Goal: Information Seeking & Learning: Check status

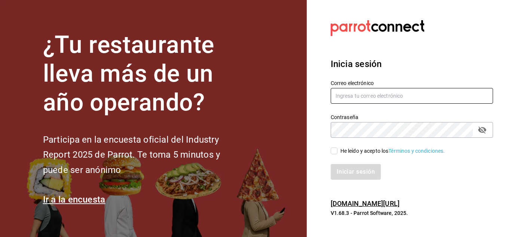
type input "del.toro.miguel@hotmail.com"
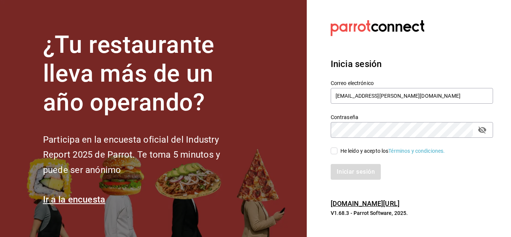
click at [332, 150] on input "He leído y acepto los Términos y condiciones." at bounding box center [333, 150] width 7 height 7
checkbox input "true"
click at [339, 174] on button "Iniciar sesión" at bounding box center [355, 172] width 51 height 16
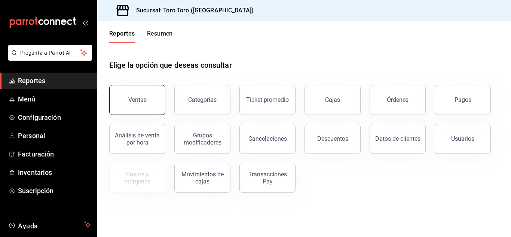
click at [147, 91] on button "Ventas" at bounding box center [137, 100] width 56 height 30
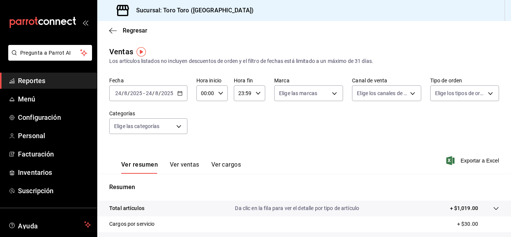
click at [180, 96] on div "[DATE] [DATE] - [DATE] [DATE]" at bounding box center [148, 93] width 78 height 16
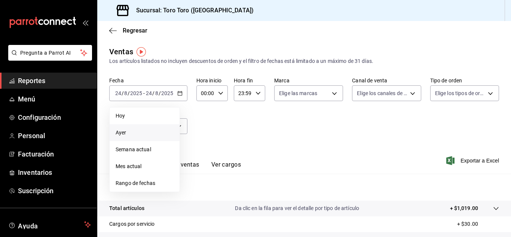
click at [129, 132] on span "Ayer" at bounding box center [145, 133] width 58 height 8
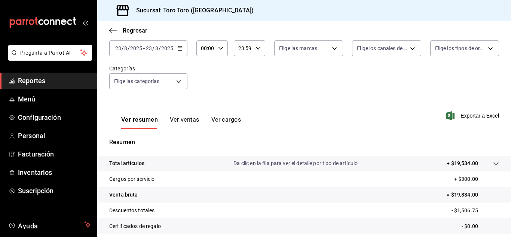
scroll to position [75, 0]
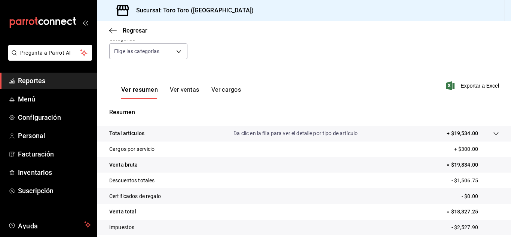
click at [181, 93] on button "Ver ventas" at bounding box center [185, 92] width 30 height 13
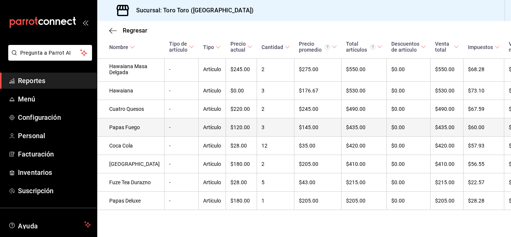
scroll to position [411, 0]
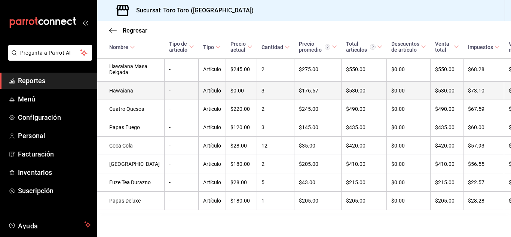
click at [257, 100] on td "3" at bounding box center [275, 90] width 37 height 18
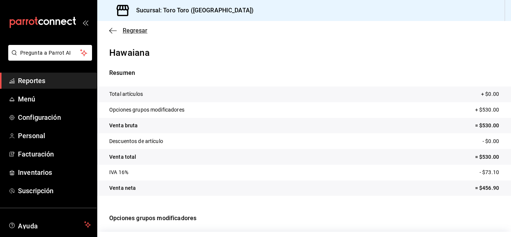
click at [140, 32] on span "Regresar" at bounding box center [135, 30] width 25 height 7
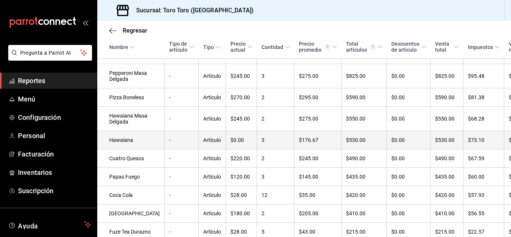
scroll to position [374, 0]
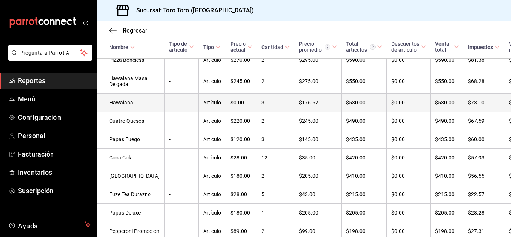
click at [257, 112] on td "3" at bounding box center [275, 102] width 37 height 18
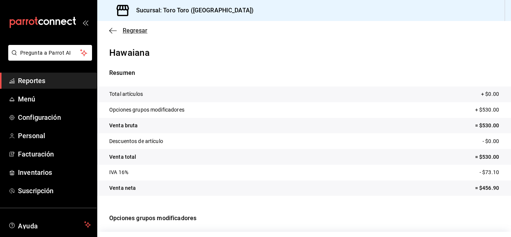
click at [133, 30] on span "Regresar" at bounding box center [135, 30] width 25 height 7
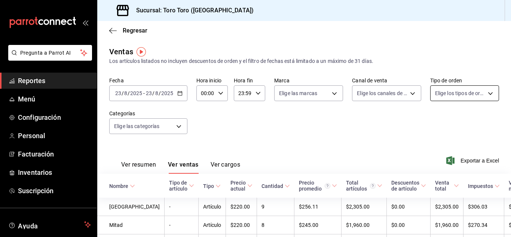
click at [459, 90] on body "Pregunta a Parrot AI Reportes Menú Configuración Personal Facturación Inventari…" at bounding box center [255, 118] width 511 height 237
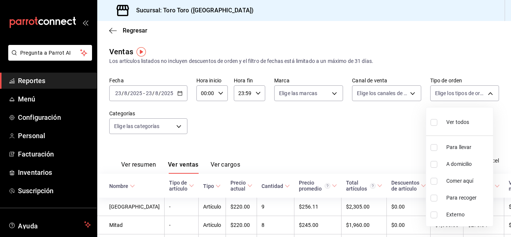
click at [435, 179] on input "checkbox" at bounding box center [433, 181] width 7 height 7
checkbox input "true"
type input "6c9ac38a-6f7a-4fff-bdb9-60f172351bd2"
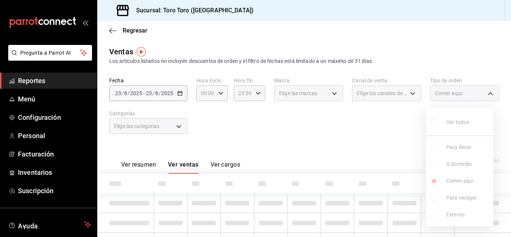
click at [351, 143] on div at bounding box center [255, 118] width 511 height 237
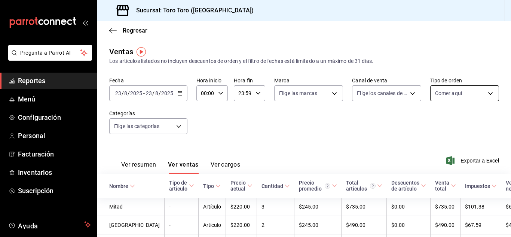
click at [483, 98] on body "Pregunta a Parrot AI Reportes Menú Configuración Personal Facturación Inventari…" at bounding box center [255, 118] width 511 height 237
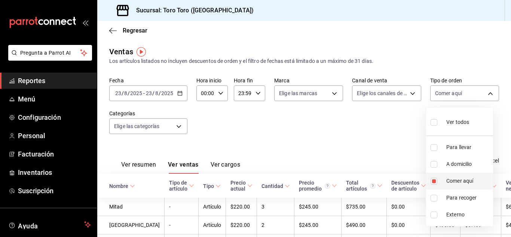
click at [434, 178] on input "checkbox" at bounding box center [433, 181] width 7 height 7
checkbox input "false"
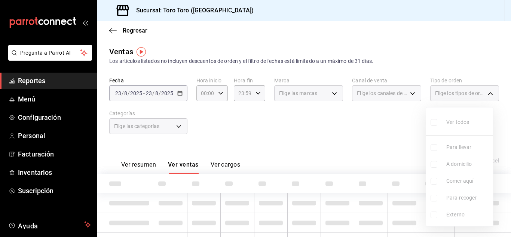
click at [349, 140] on div at bounding box center [255, 118] width 511 height 237
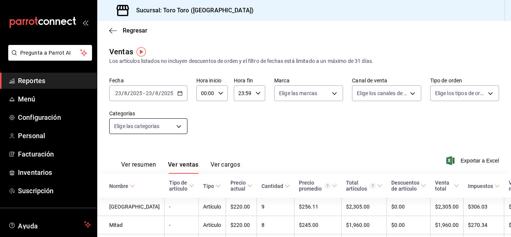
click at [182, 122] on body "Pregunta a Parrot AI Reportes Menú Configuración Personal Facturación Inventari…" at bounding box center [255, 118] width 511 height 237
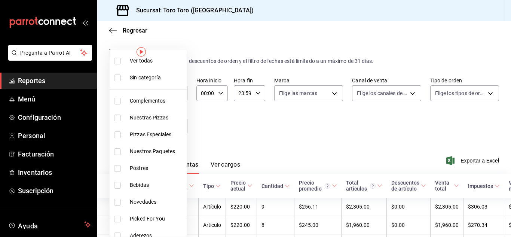
click at [116, 186] on input "checkbox" at bounding box center [117, 185] width 7 height 7
checkbox input "true"
type input "b7036455-b84b-4f87-8260-2e38ca45290f"
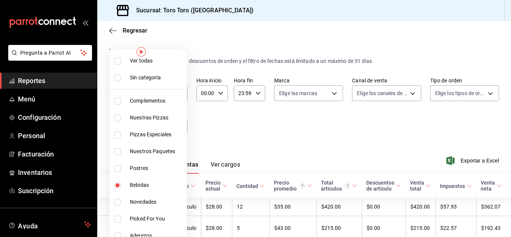
click at [228, 124] on div at bounding box center [255, 118] width 511 height 237
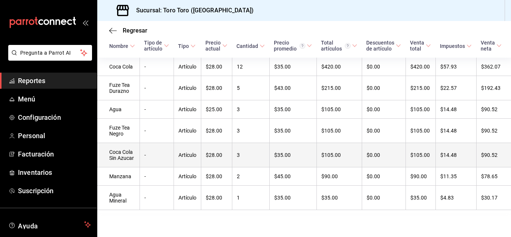
scroll to position [150, 0]
